Goal: Information Seeking & Learning: Learn about a topic

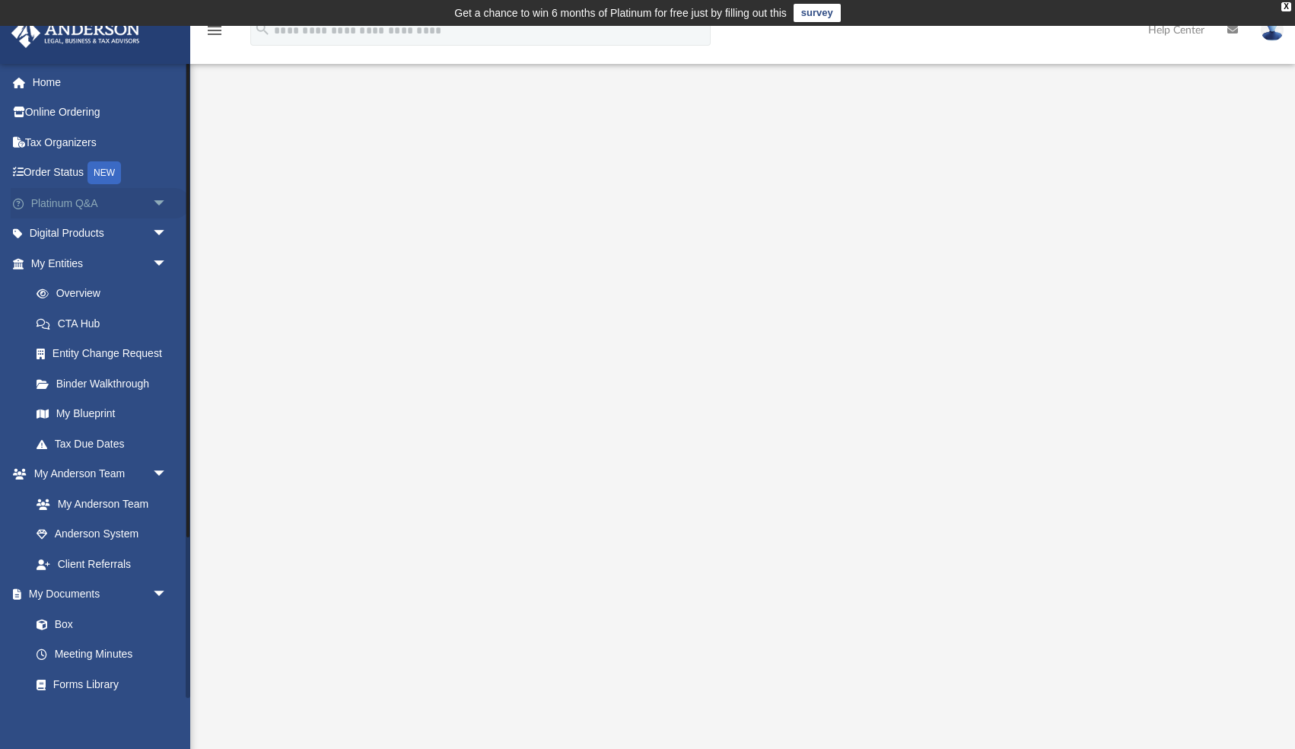
click at [87, 205] on link "Platinum Q&A arrow_drop_down" at bounding box center [101, 203] width 180 height 30
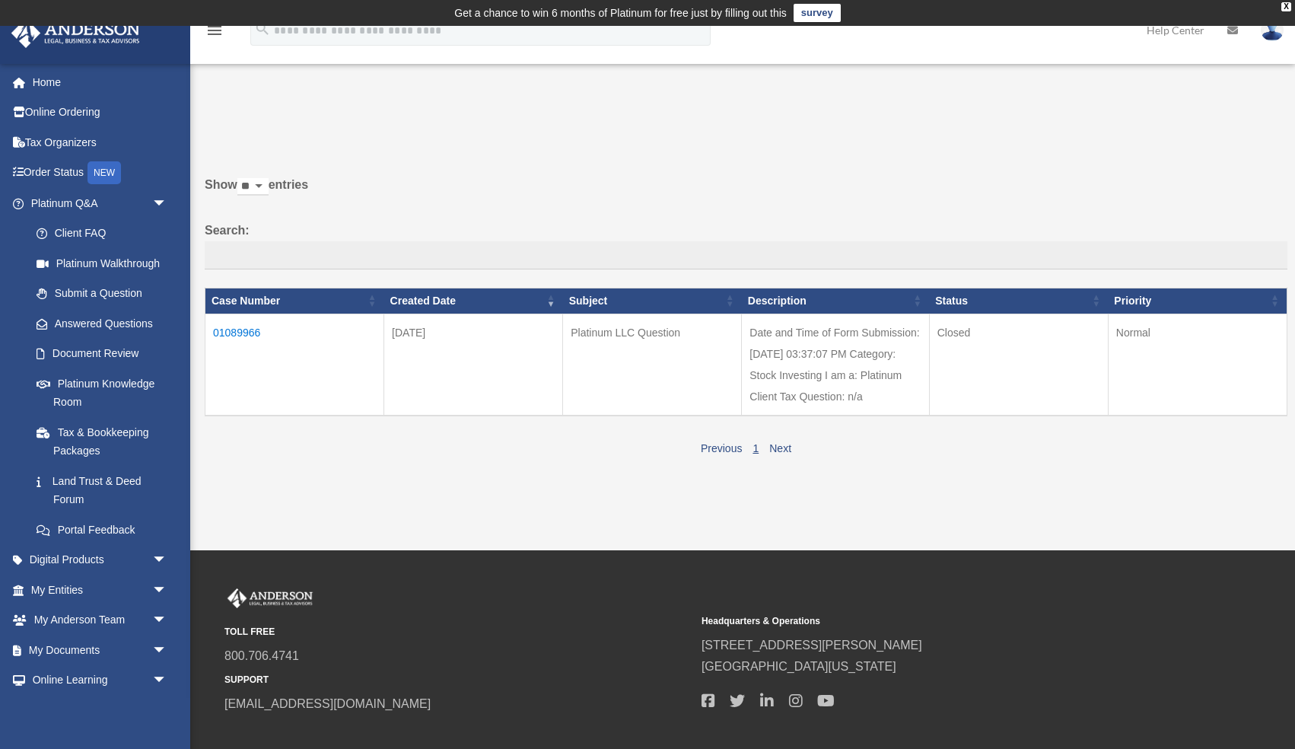
click at [237, 326] on td "01089966" at bounding box center [294, 364] width 179 height 102
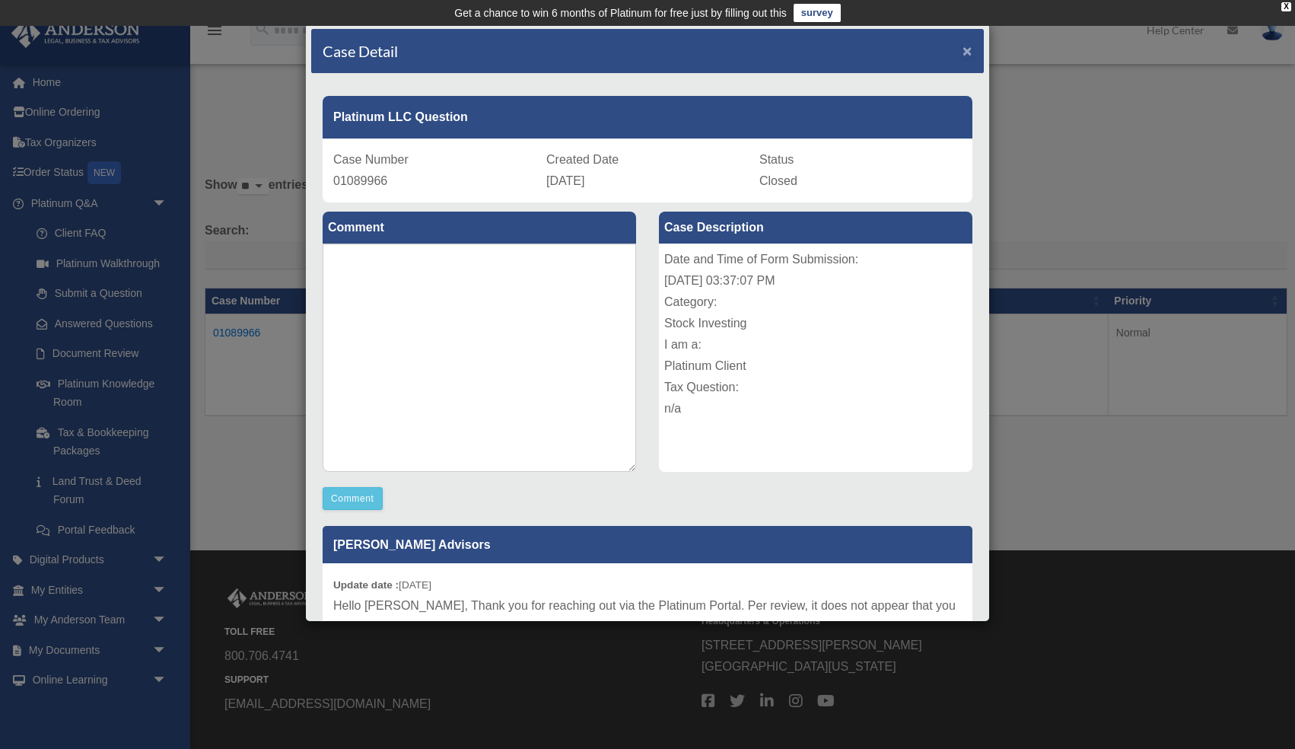
click at [964, 55] on span "×" at bounding box center [967, 50] width 10 height 17
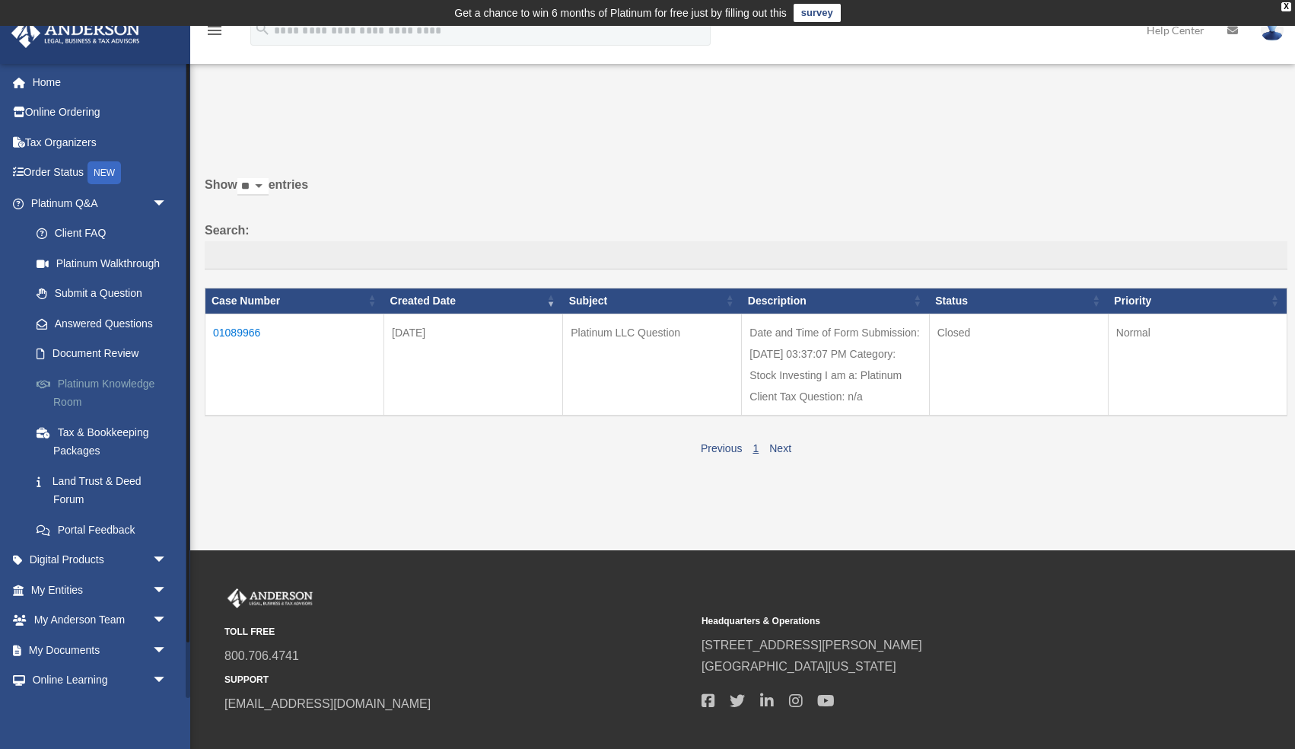
click at [109, 380] on link "Platinum Knowledge Room" at bounding box center [105, 392] width 169 height 49
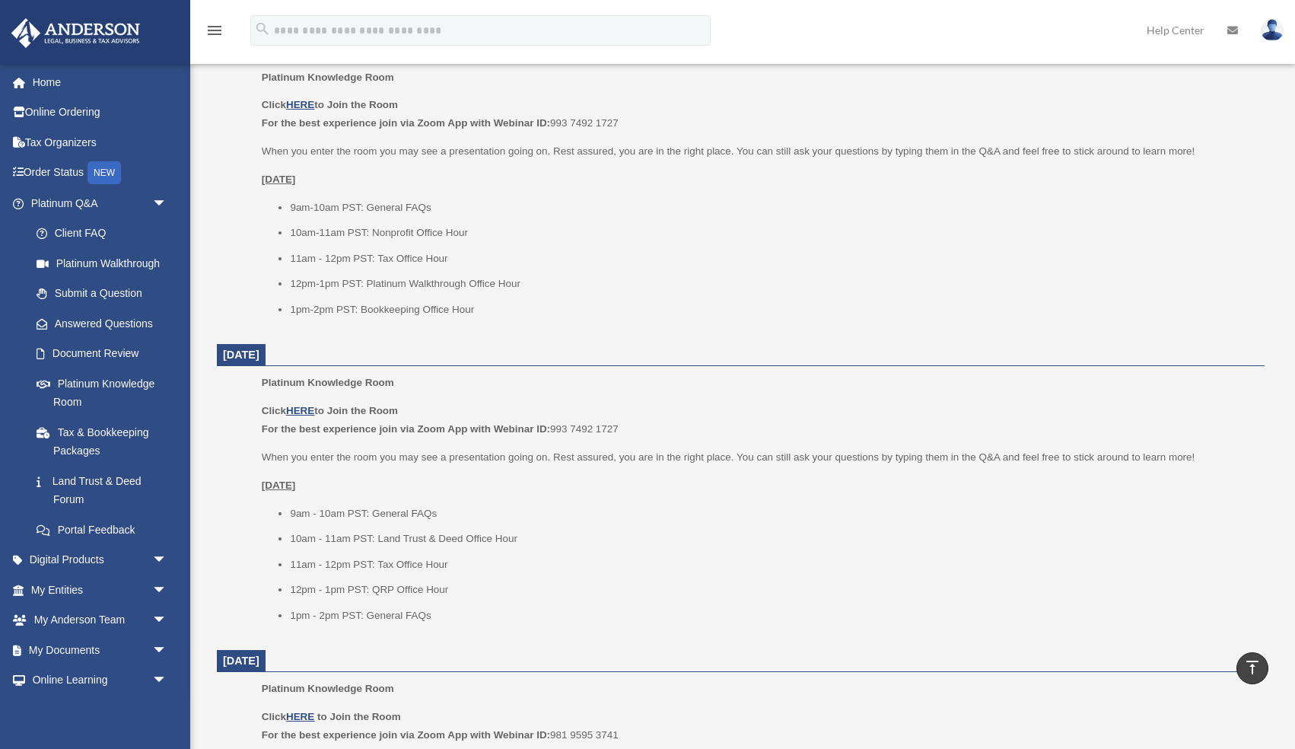
scroll to position [660, 0]
